Goal: Check status: Check status

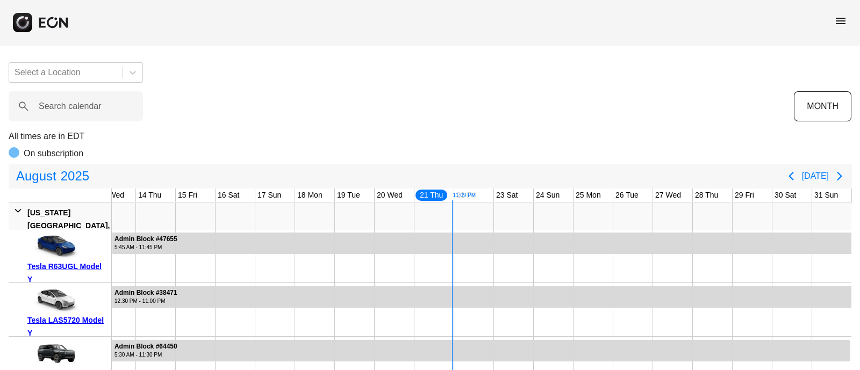
scroll to position [0, 492]
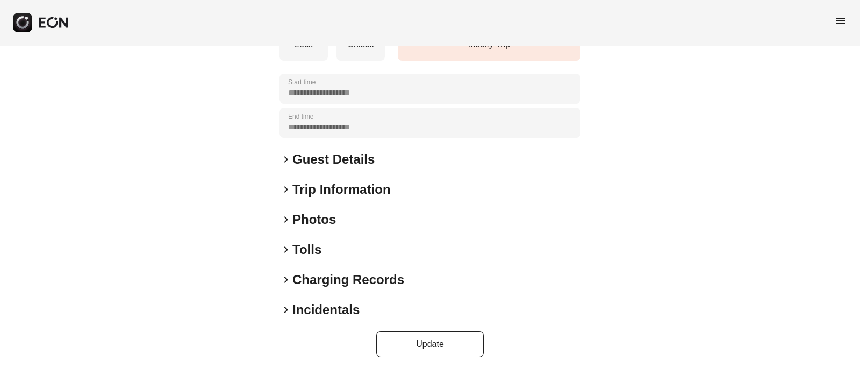
scroll to position [166, 0]
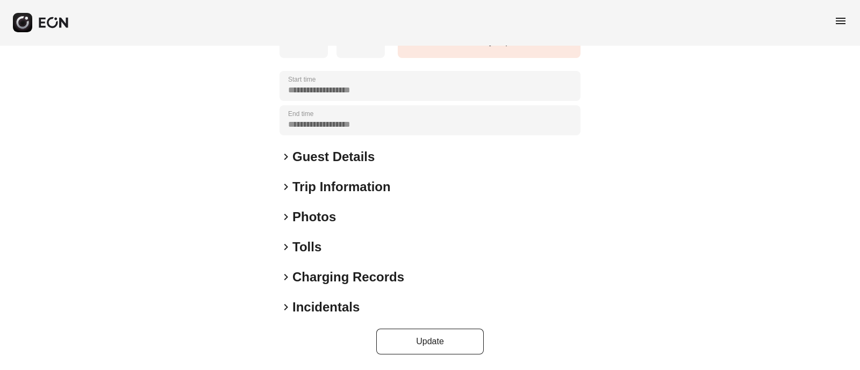
click at [285, 155] on span "keyboard_arrow_right" at bounding box center [285, 156] width 13 height 13
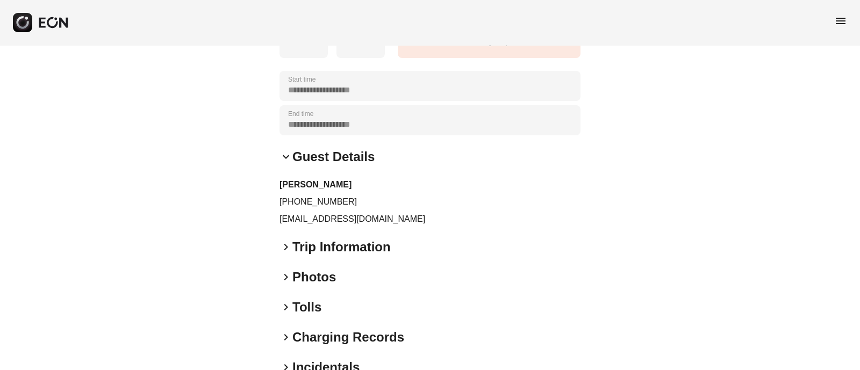
click at [285, 155] on span "keyboard_arrow_down" at bounding box center [285, 156] width 13 height 13
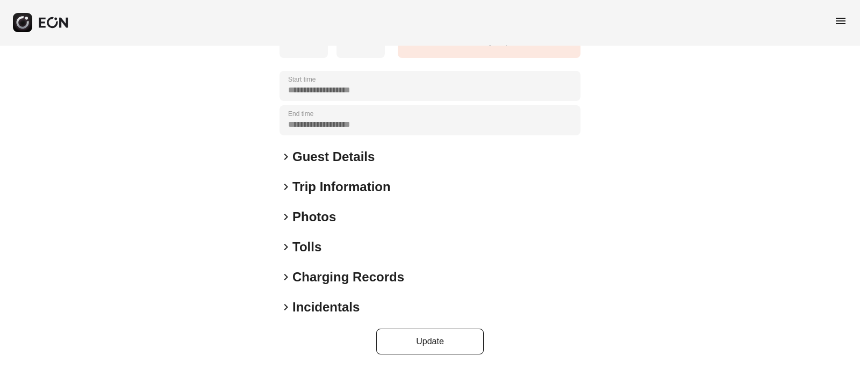
click at [285, 211] on span "keyboard_arrow_right" at bounding box center [285, 217] width 13 height 13
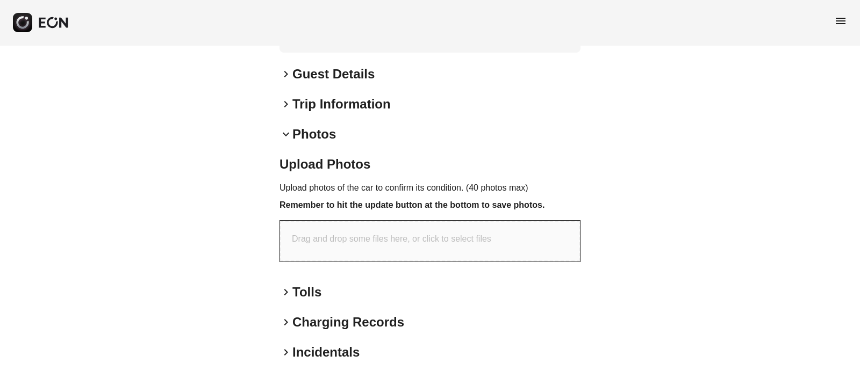
scroll to position [293, 0]
